Goal: Information Seeking & Learning: Learn about a topic

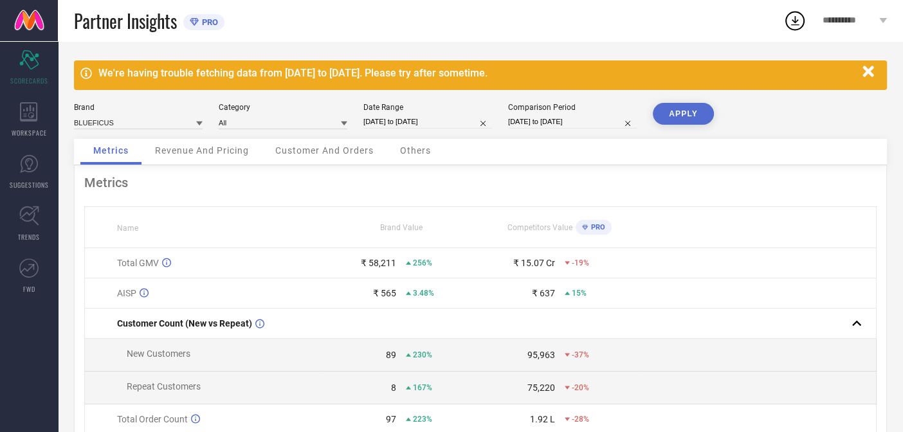
click at [289, 150] on span "Customer And Orders" at bounding box center [324, 150] width 98 height 10
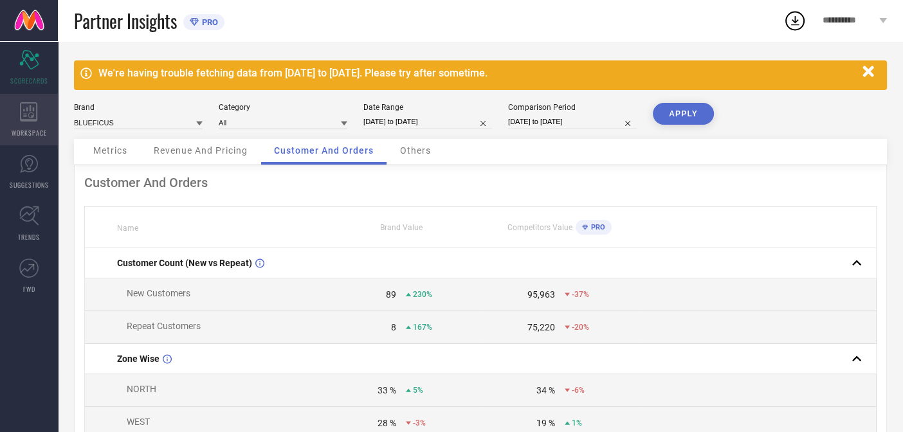
click at [27, 112] on icon at bounding box center [29, 111] width 18 height 19
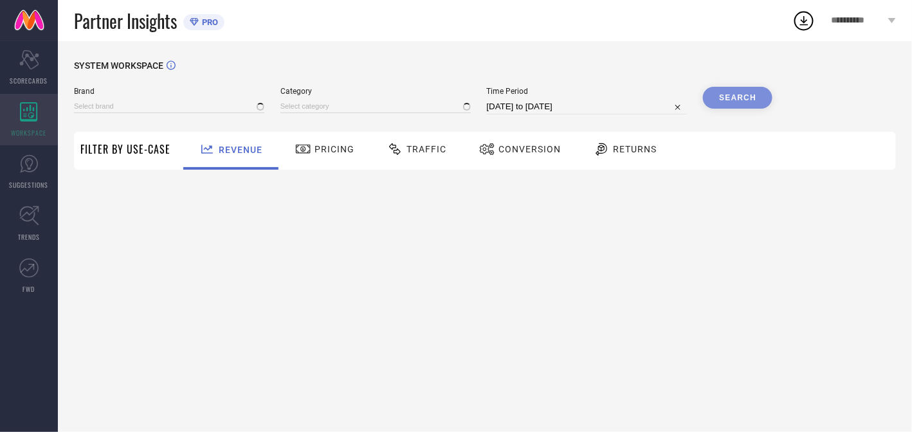
type input "BLUEFICUS"
type input "All"
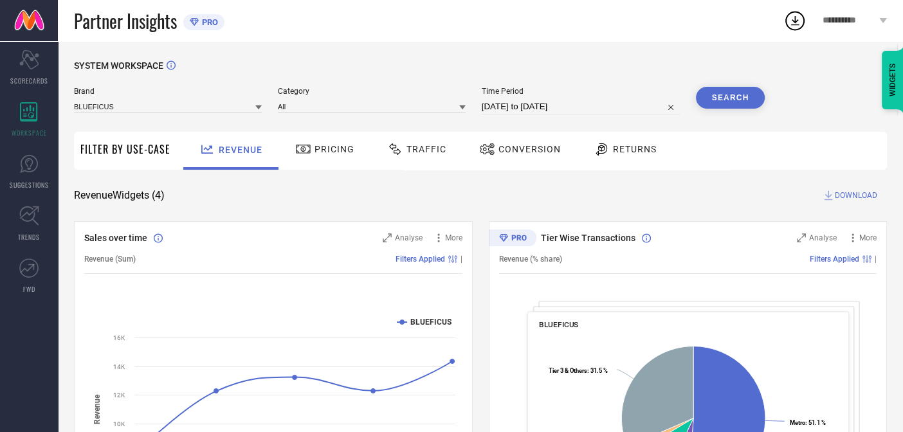
click at [323, 145] on span "Pricing" at bounding box center [335, 149] width 40 height 10
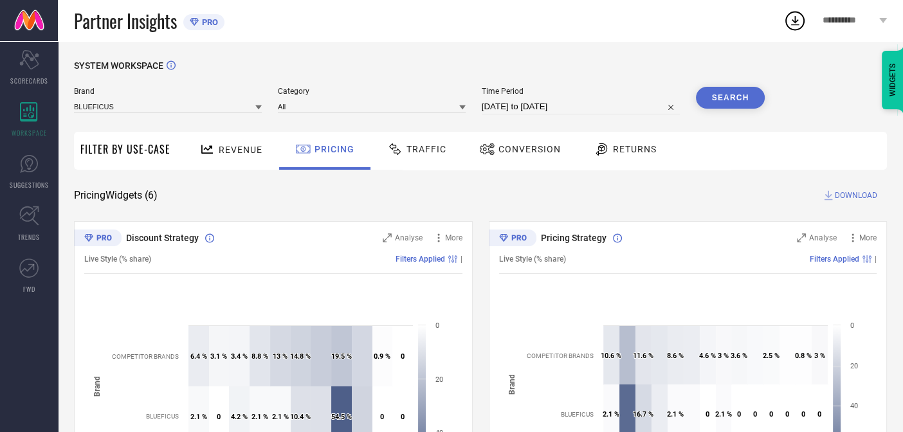
click at [407, 155] on div "Traffic" at bounding box center [417, 149] width 66 height 22
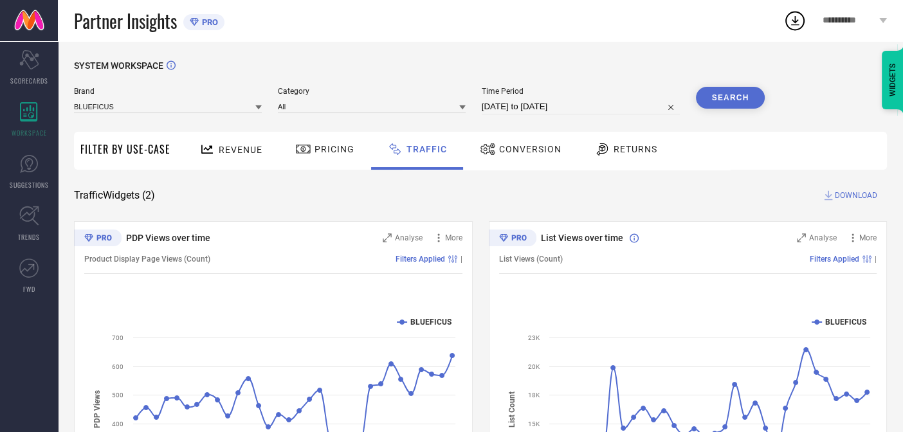
click at [494, 147] on div at bounding box center [489, 149] width 19 height 15
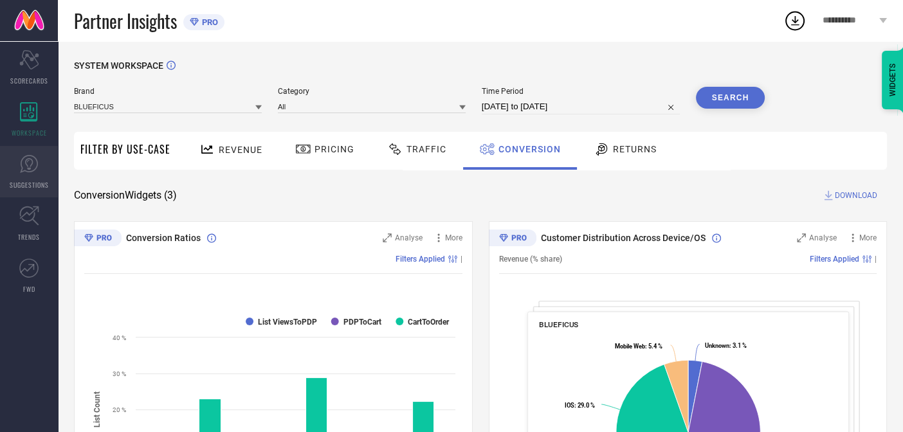
click at [32, 174] on link "SUGGESTIONS" at bounding box center [29, 171] width 58 height 51
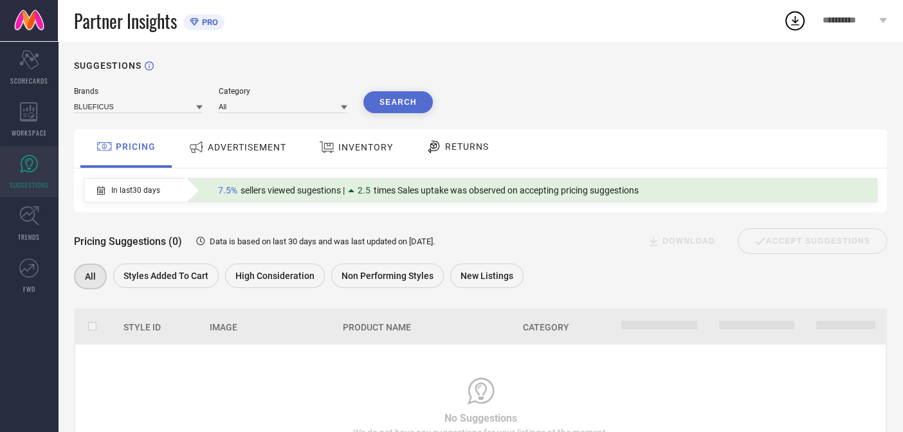
click at [250, 149] on span "ADVERTISEMENT" at bounding box center [247, 147] width 78 height 10
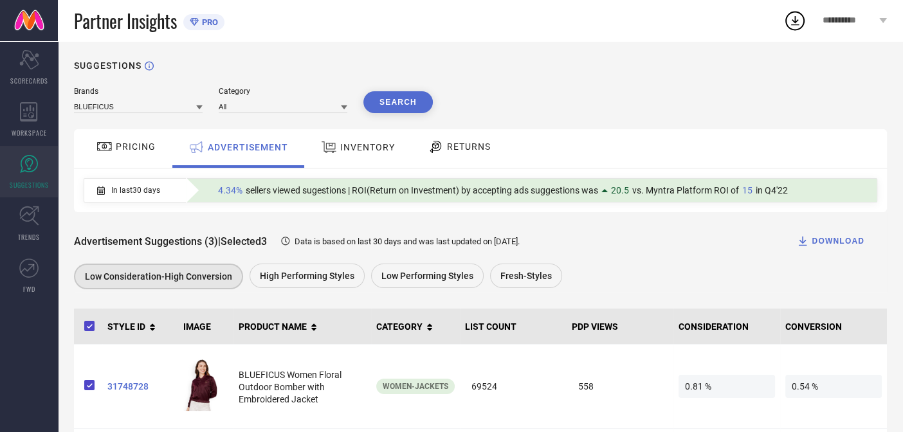
click at [374, 136] on div "INVENTORY" at bounding box center [358, 147] width 80 height 23
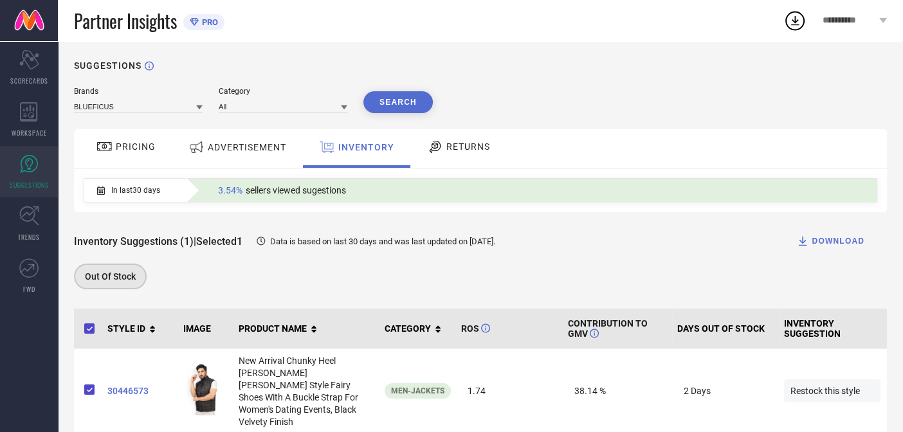
click at [468, 151] on span "RETURNS" at bounding box center [468, 147] width 44 height 10
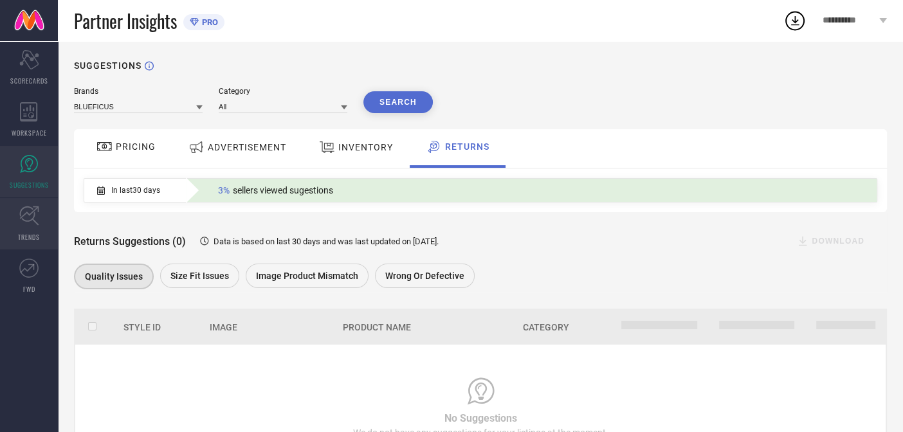
click at [26, 231] on link "TRENDS" at bounding box center [29, 223] width 58 height 51
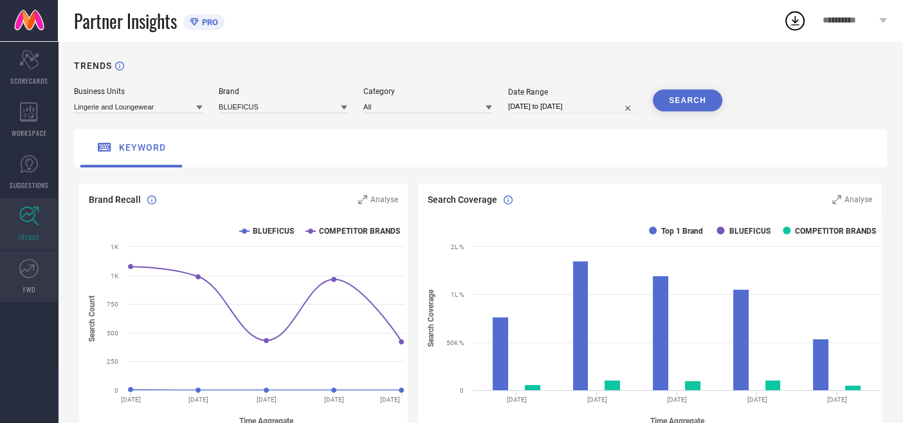
click at [29, 270] on icon at bounding box center [28, 268] width 19 height 19
